Goal: Entertainment & Leisure: Consume media (video, audio)

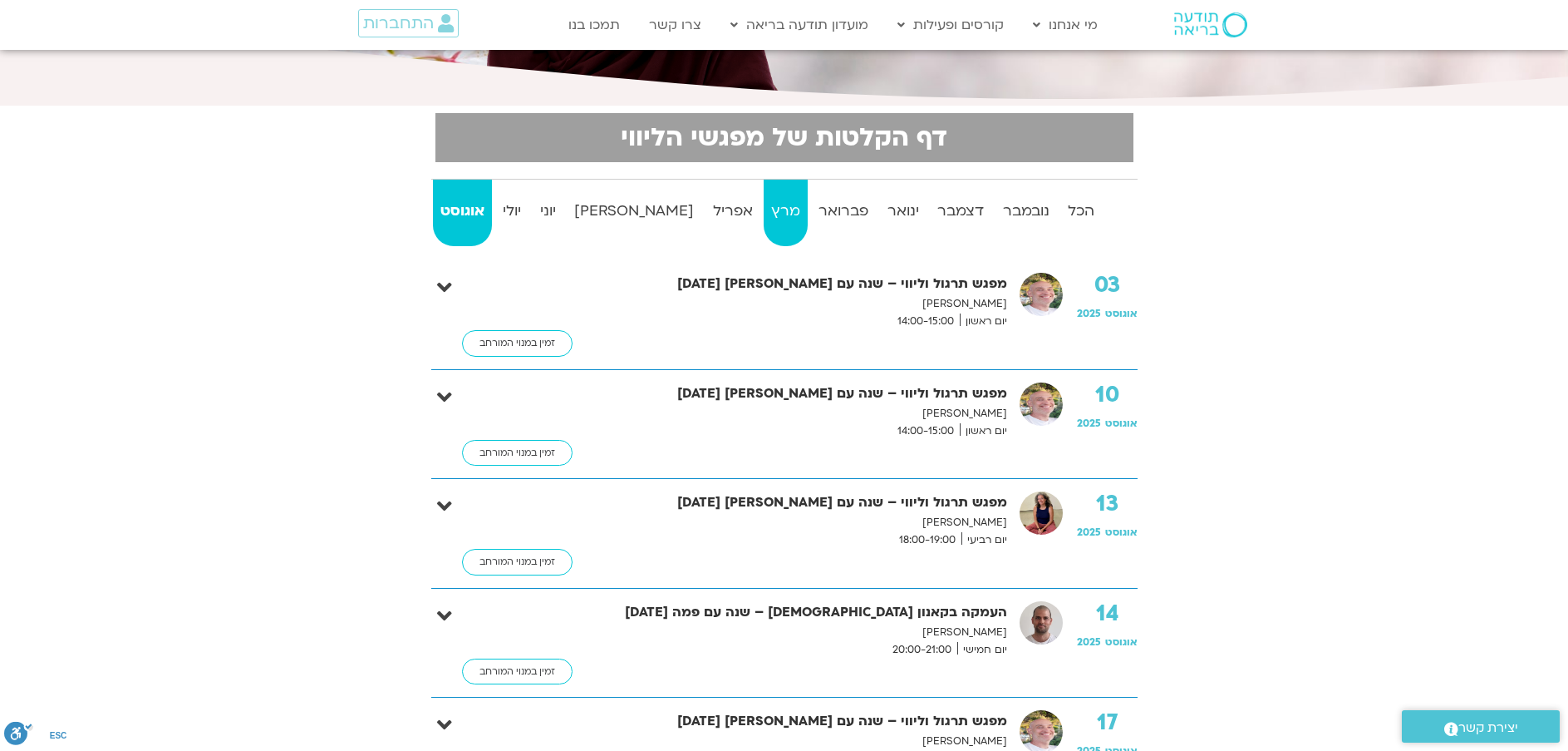
click at [764, 201] on strong "מרץ" at bounding box center [785, 211] width 44 height 25
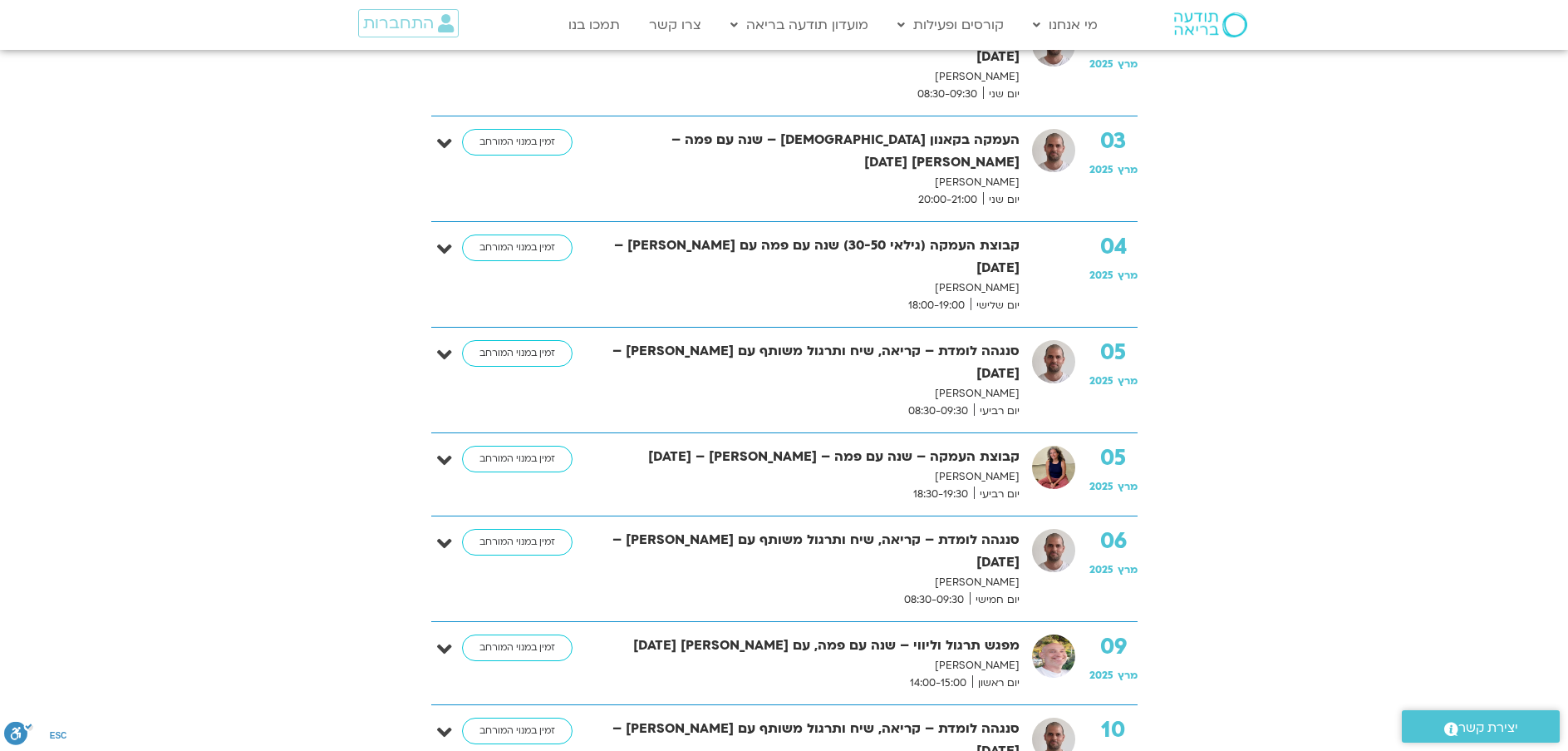
scroll to position [706, 0]
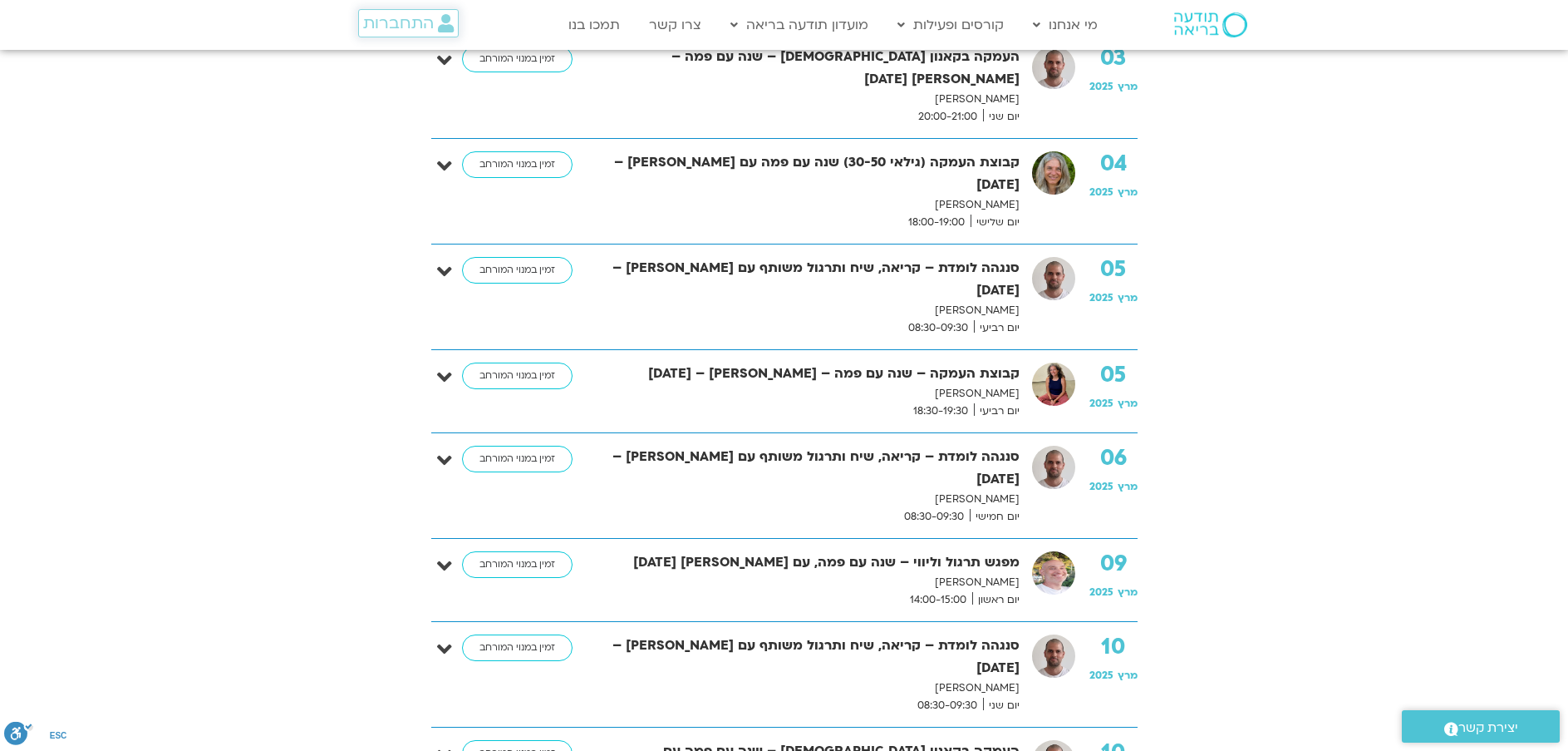
click at [394, 23] on span "התחברות" at bounding box center [399, 23] width 71 height 18
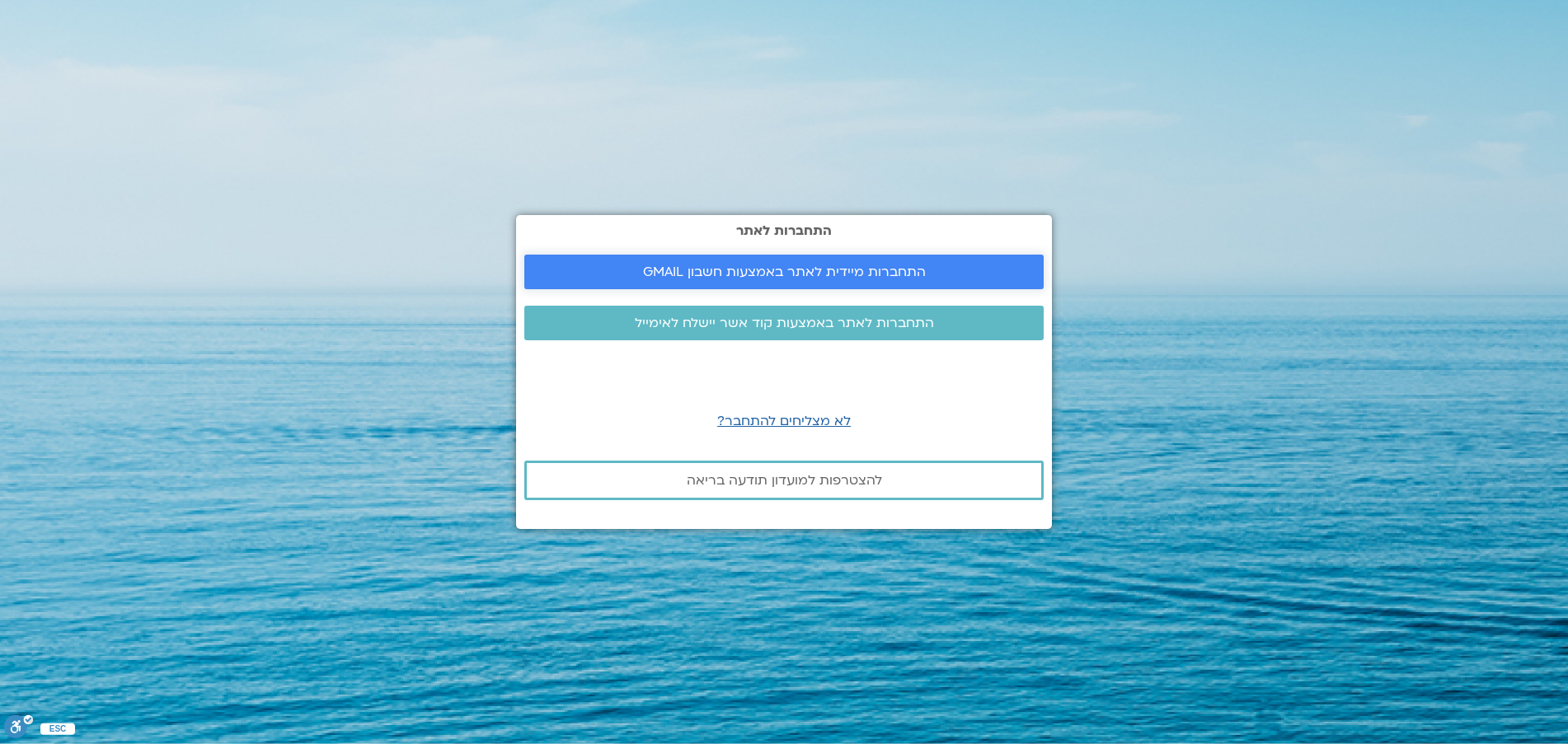
click at [836, 277] on span "התחברות מיידית לאתר באמצעות חשבון GMAIL" at bounding box center [784, 271] width 283 height 15
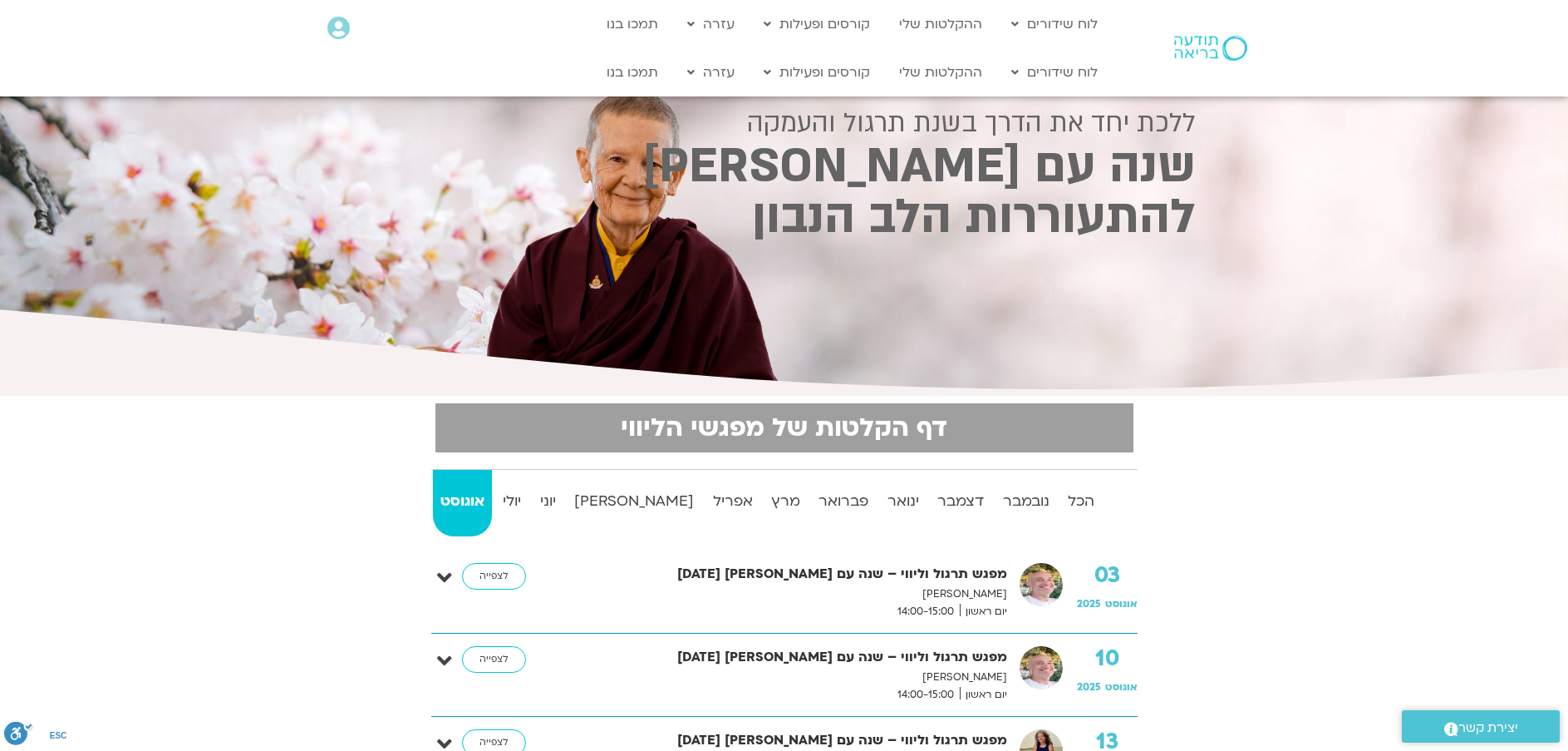
scroll to position [167, 0]
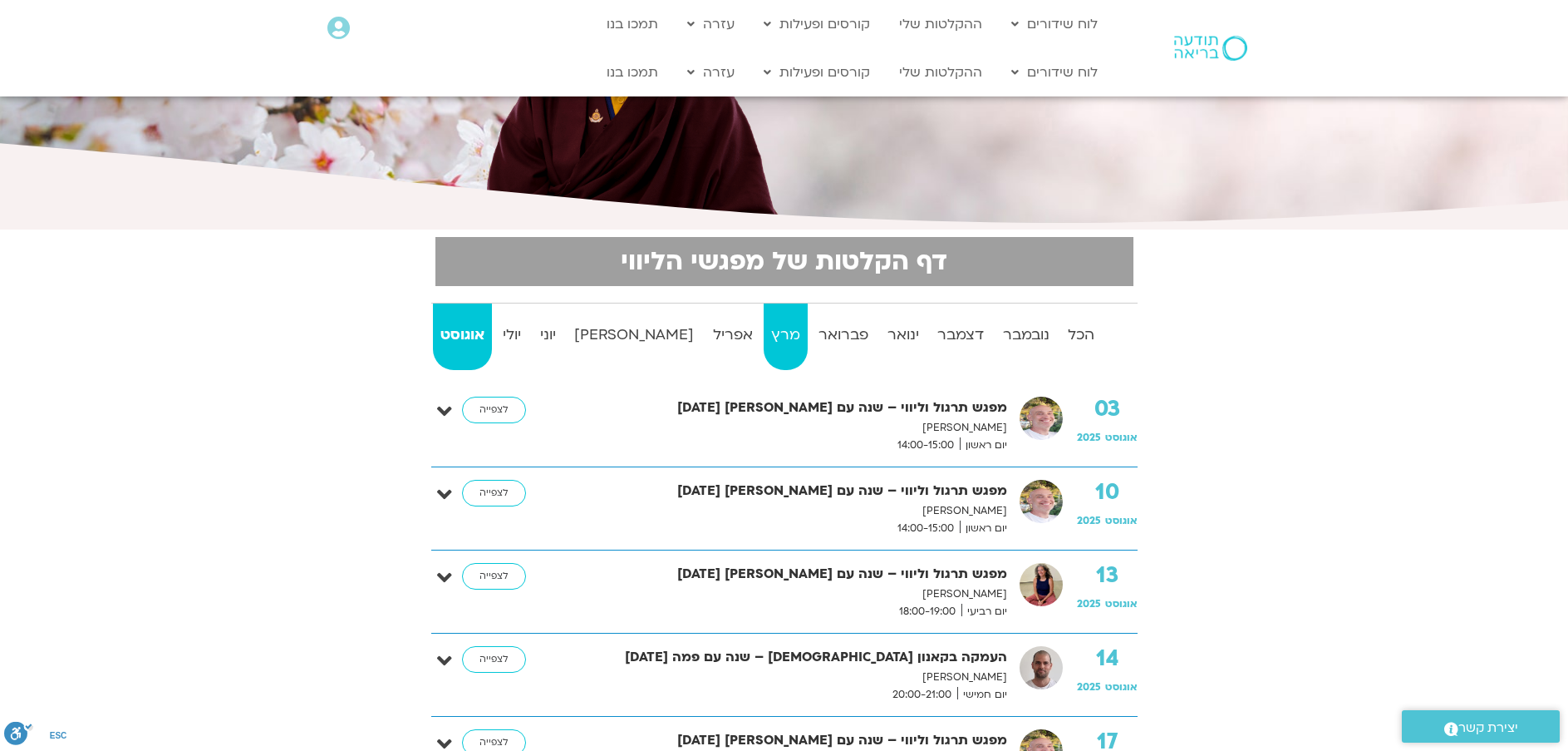
click at [764, 326] on strong "מרץ" at bounding box center [785, 335] width 44 height 25
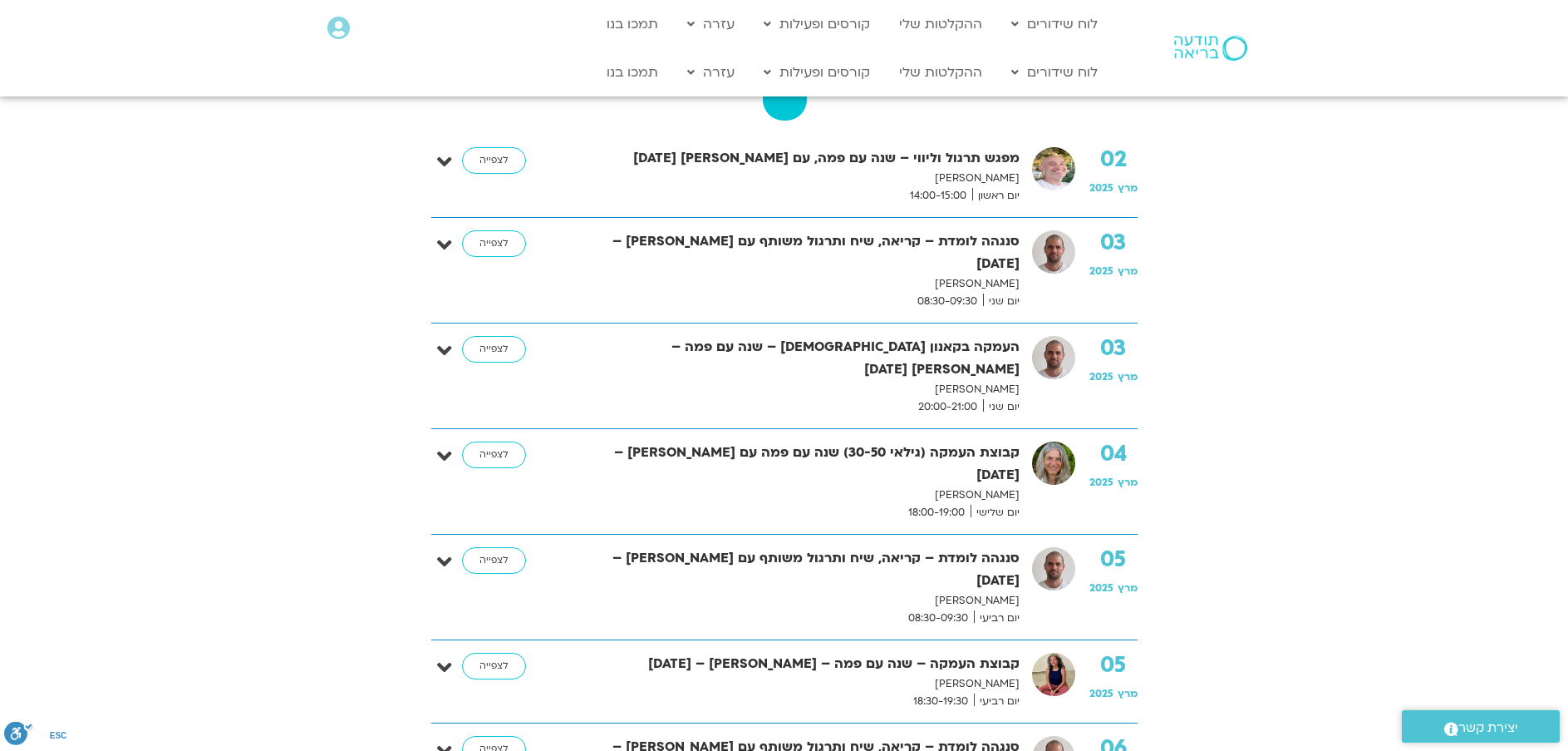
scroll to position [582, 0]
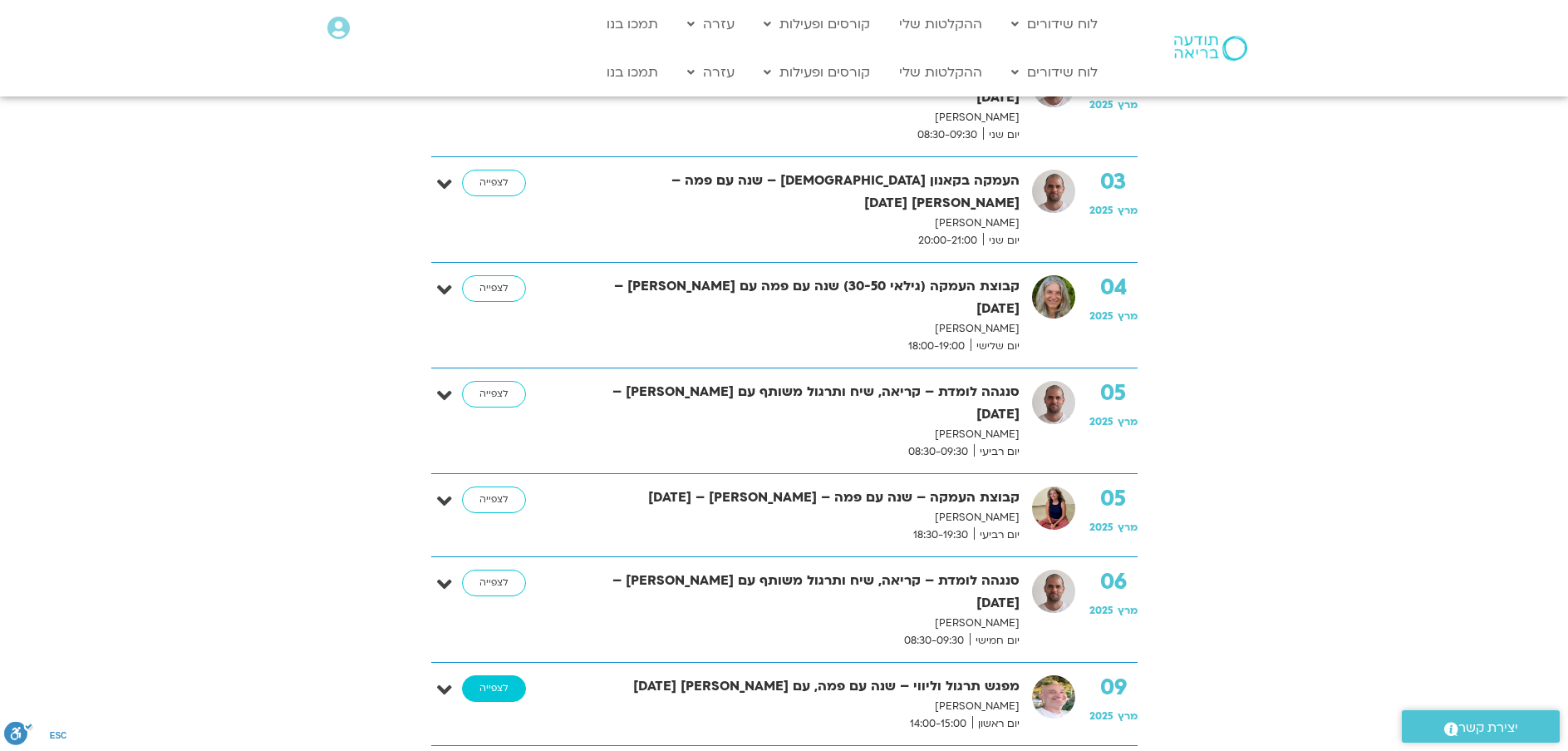
click at [493, 676] on link "לצפייה" at bounding box center [494, 689] width 64 height 27
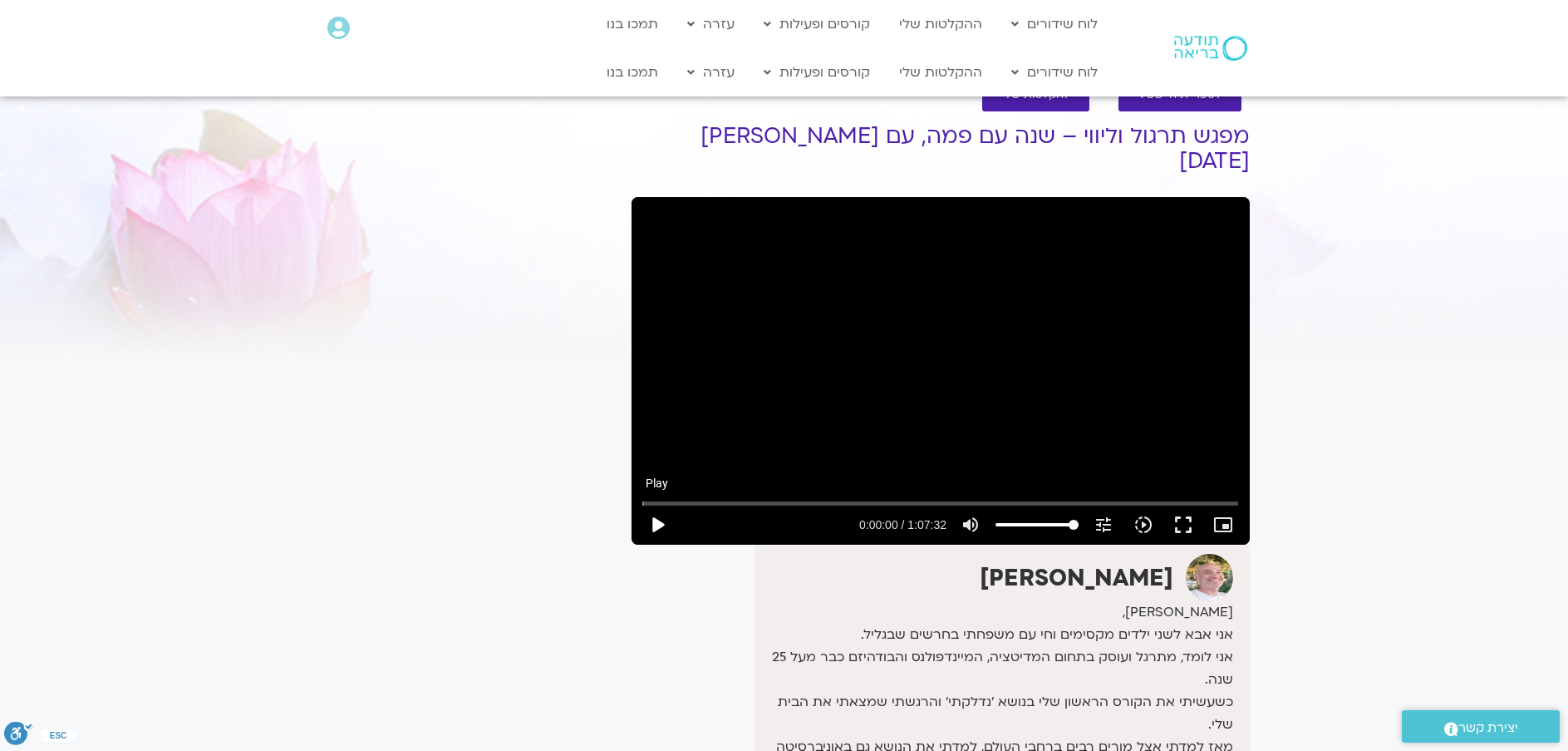
click at [661, 505] on button "play_arrow" at bounding box center [657, 525] width 40 height 40
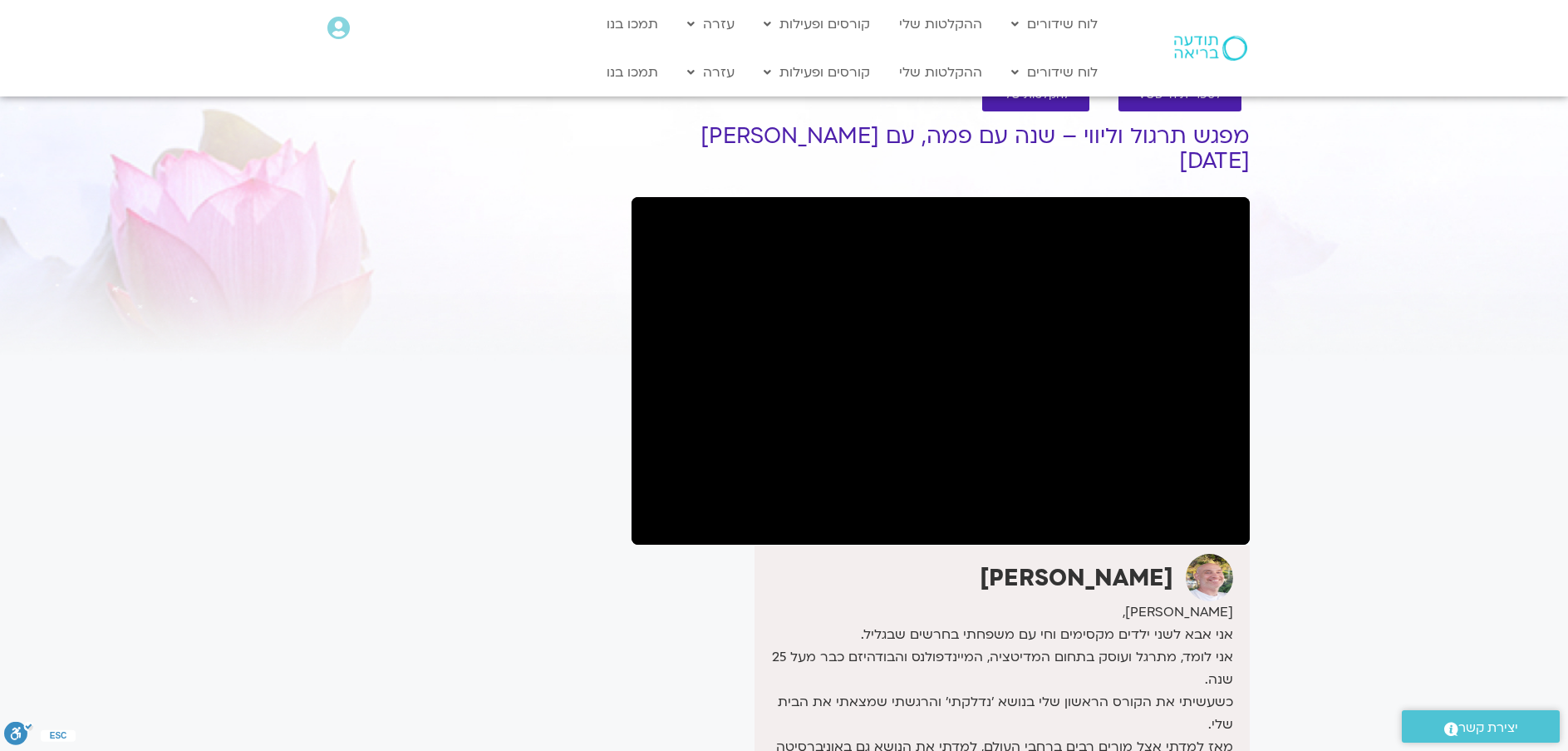
click at [460, 483] on div "It seems we can't find what you're looking for. It seems we can't find what you…" at bounding box center [467, 572] width 313 height 955
type input "13.715961"
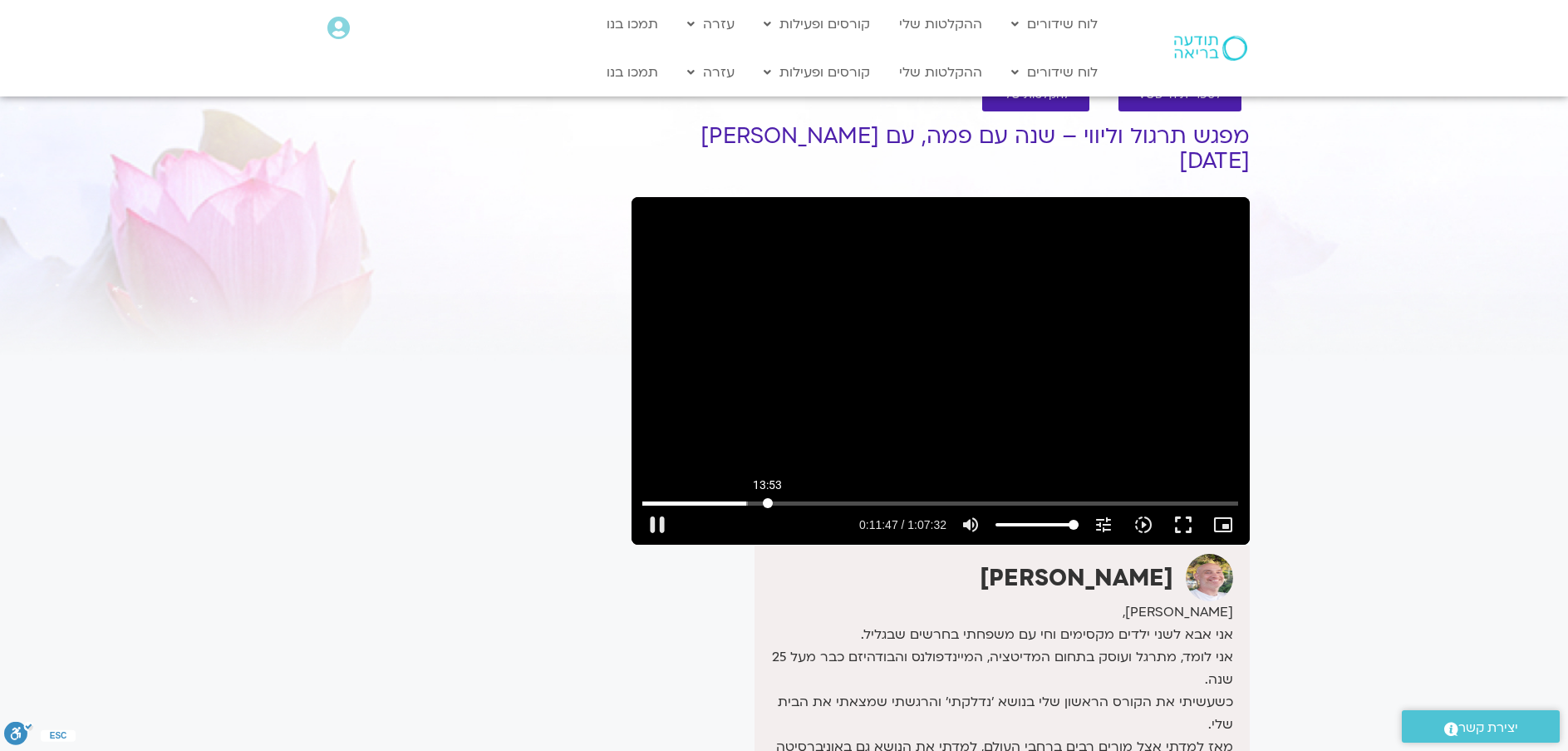
click at [768, 498] on input "Seek" at bounding box center [940, 503] width 596 height 10
click at [783, 498] on input "Seek" at bounding box center [940, 503] width 596 height 10
click at [654, 505] on button "pause" at bounding box center [657, 525] width 40 height 40
type input "946.498227"
click at [637, 505] on button "play_arrow" at bounding box center [657, 525] width 40 height 40
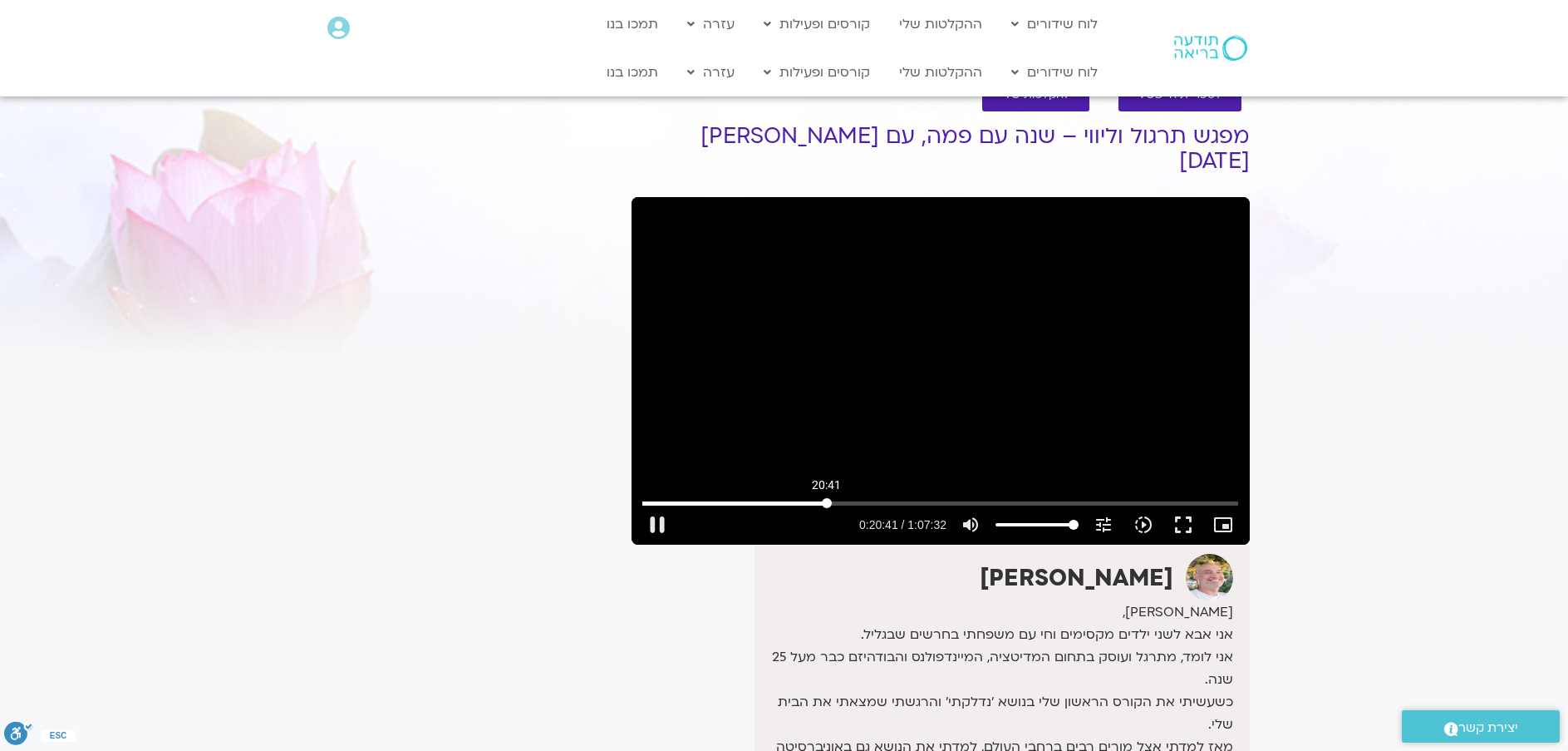
click at [827, 498] on input "Seek" at bounding box center [940, 503] width 596 height 10
click at [845, 498] on input "Seek" at bounding box center [940, 503] width 596 height 10
click at [654, 506] on button "pause" at bounding box center [657, 525] width 40 height 40
click at [654, 505] on button "play_arrow" at bounding box center [657, 525] width 40 height 40
click at [654, 505] on button "pause" at bounding box center [657, 525] width 40 height 40
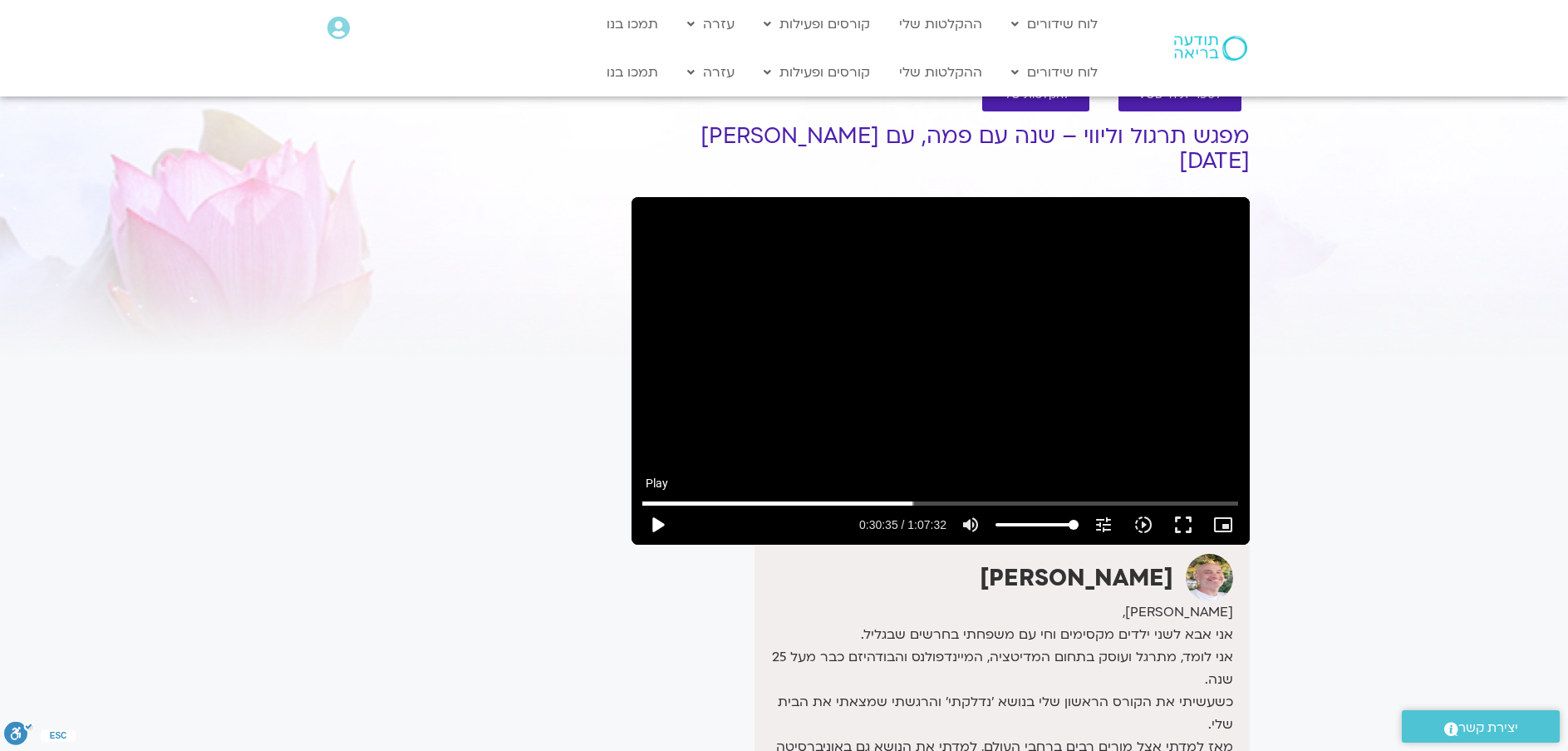
click at [654, 505] on button "play_arrow" at bounding box center [657, 525] width 40 height 40
click at [658, 505] on button "pause" at bounding box center [657, 525] width 40 height 40
click at [658, 505] on button "play_arrow" at bounding box center [657, 525] width 40 height 40
click at [1161, 498] on input "Seek" at bounding box center [940, 503] width 596 height 10
click at [1177, 498] on input "Seek" at bounding box center [940, 503] width 596 height 10
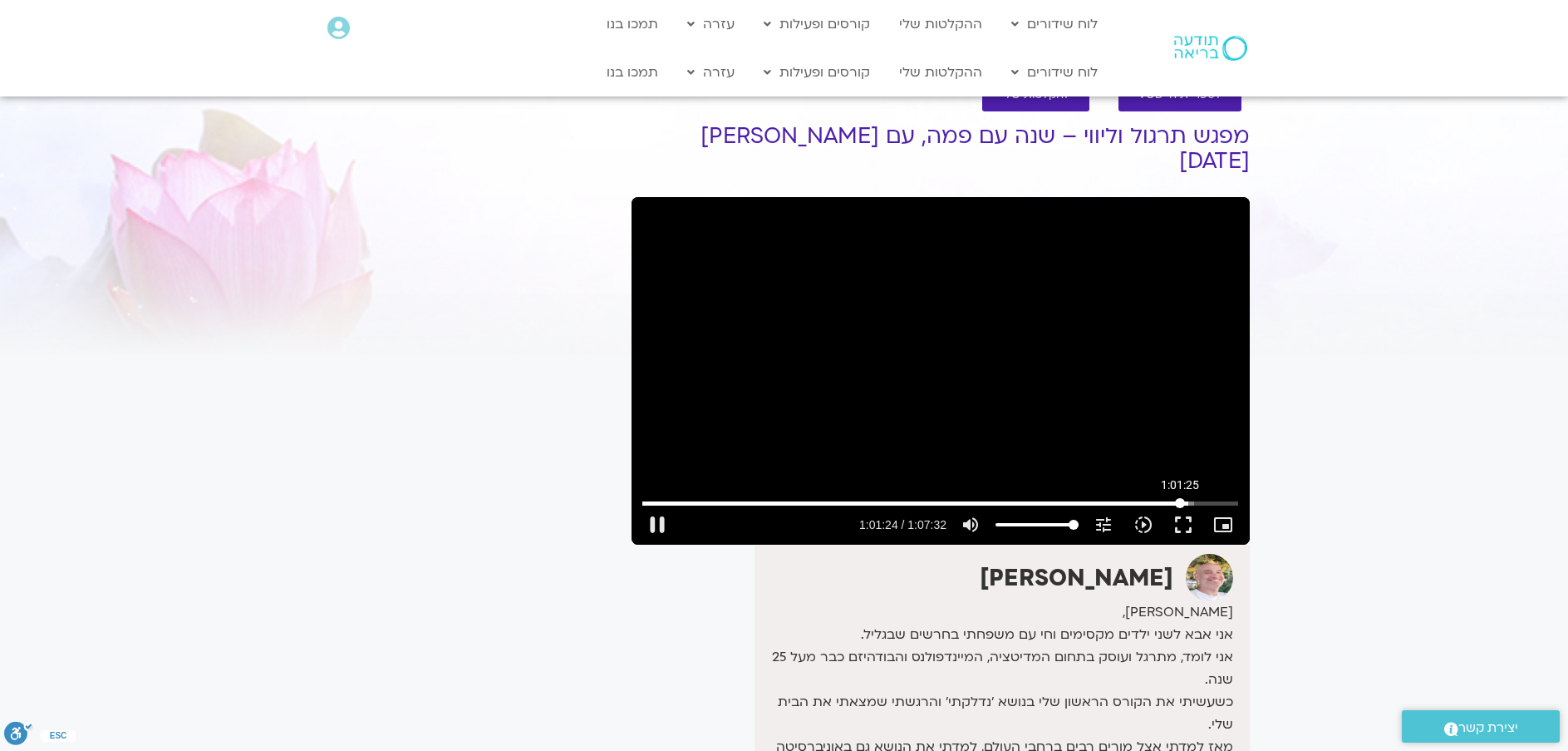
click at [1181, 498] on input "Seek" at bounding box center [940, 503] width 596 height 10
click at [1216, 498] on input "Seek" at bounding box center [940, 503] width 596 height 10
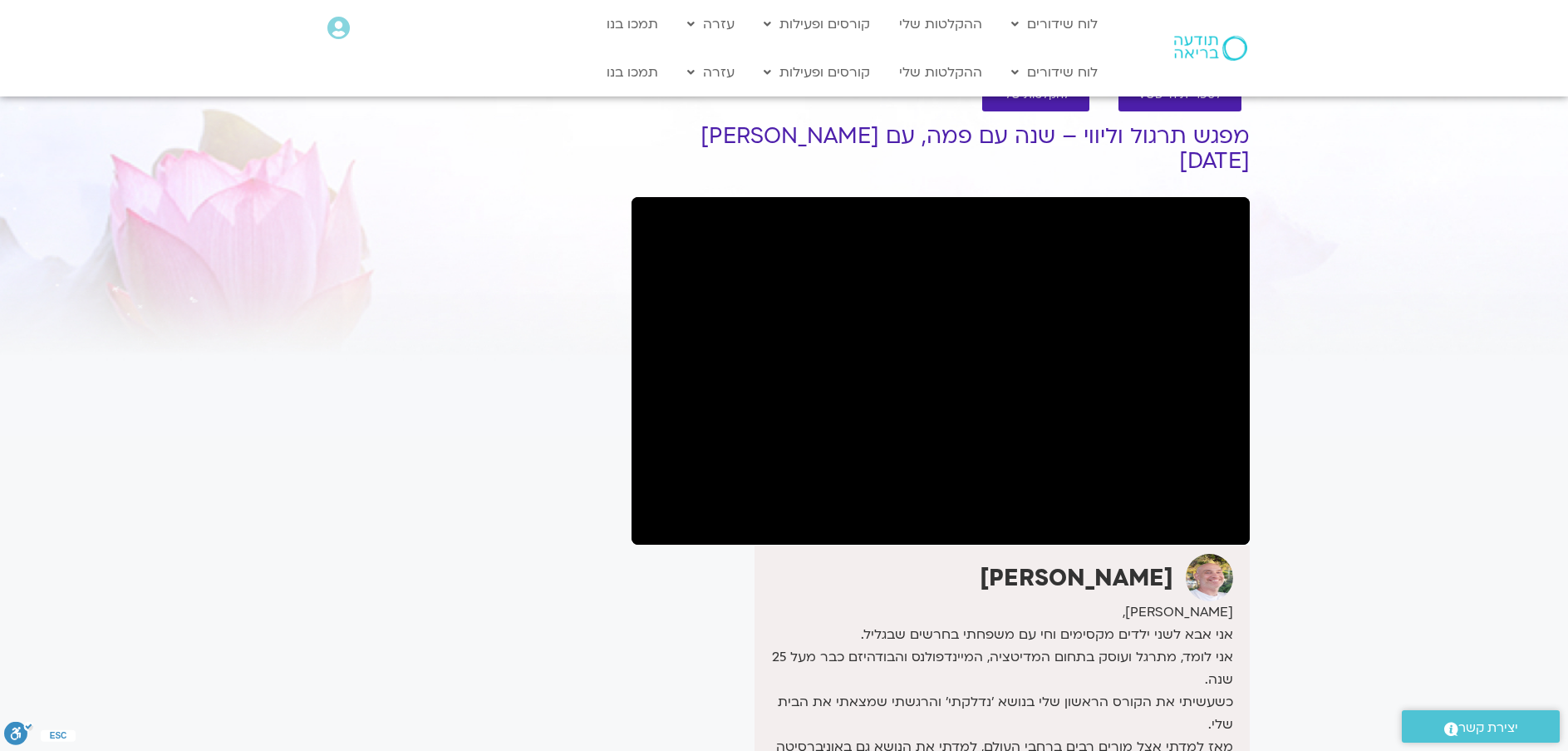
type input "4015.66964"
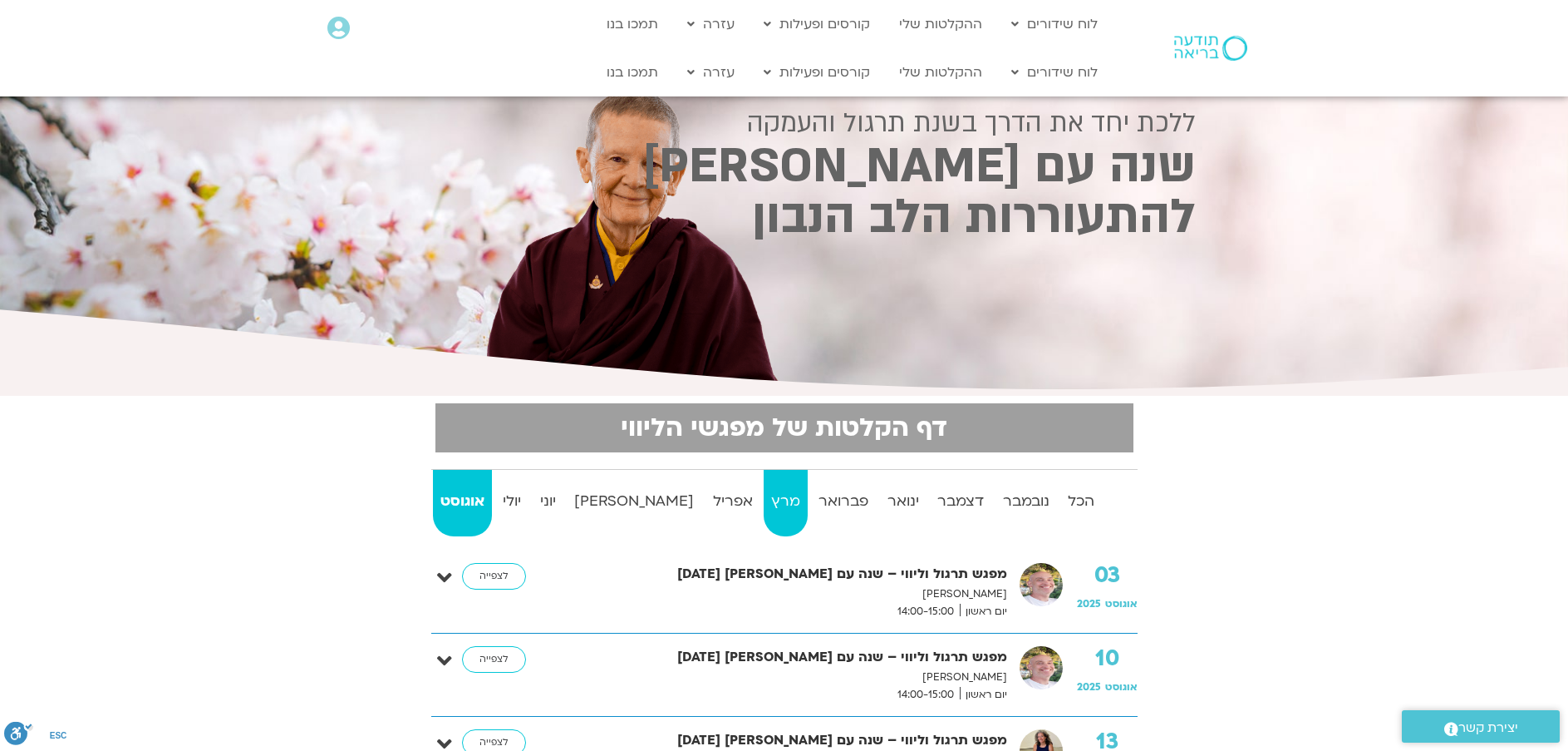
click at [764, 493] on strong "מרץ" at bounding box center [785, 501] width 44 height 25
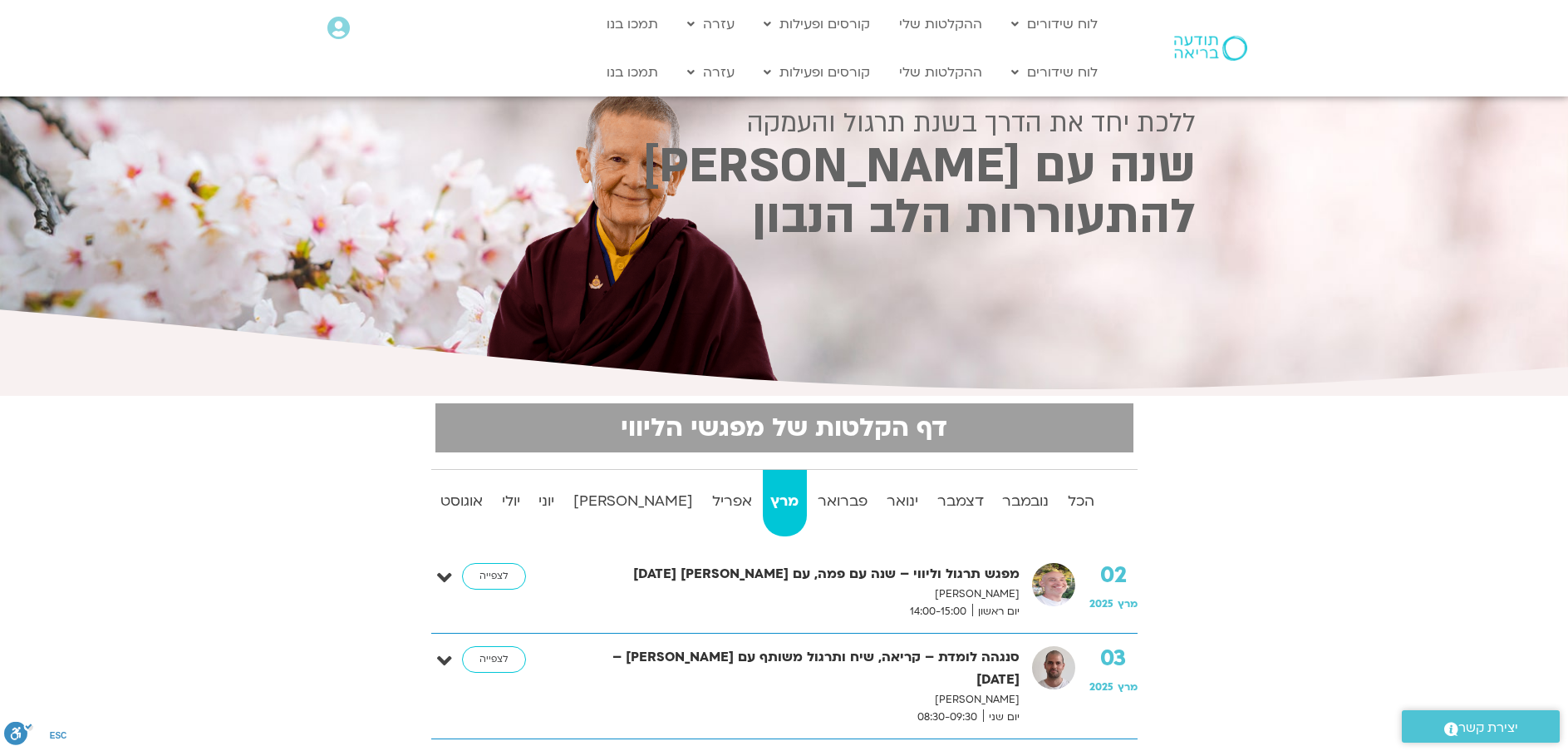
click at [763, 470] on link "מרץ" at bounding box center [784, 503] width 44 height 67
